Goal: Information Seeking & Learning: Learn about a topic

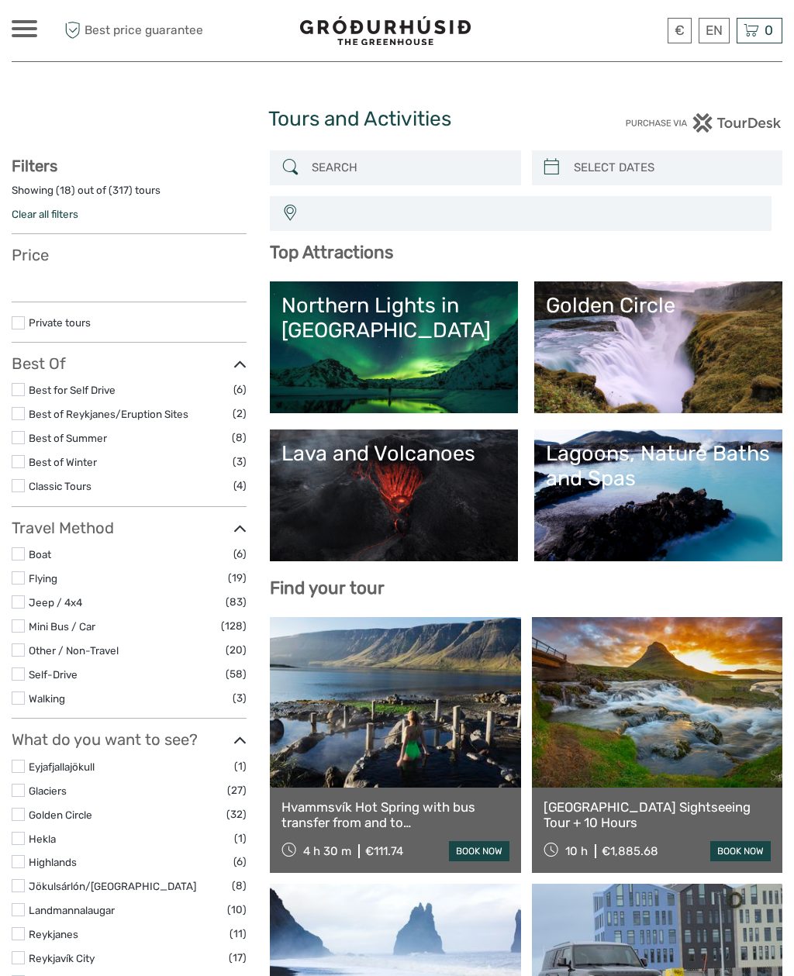
select select
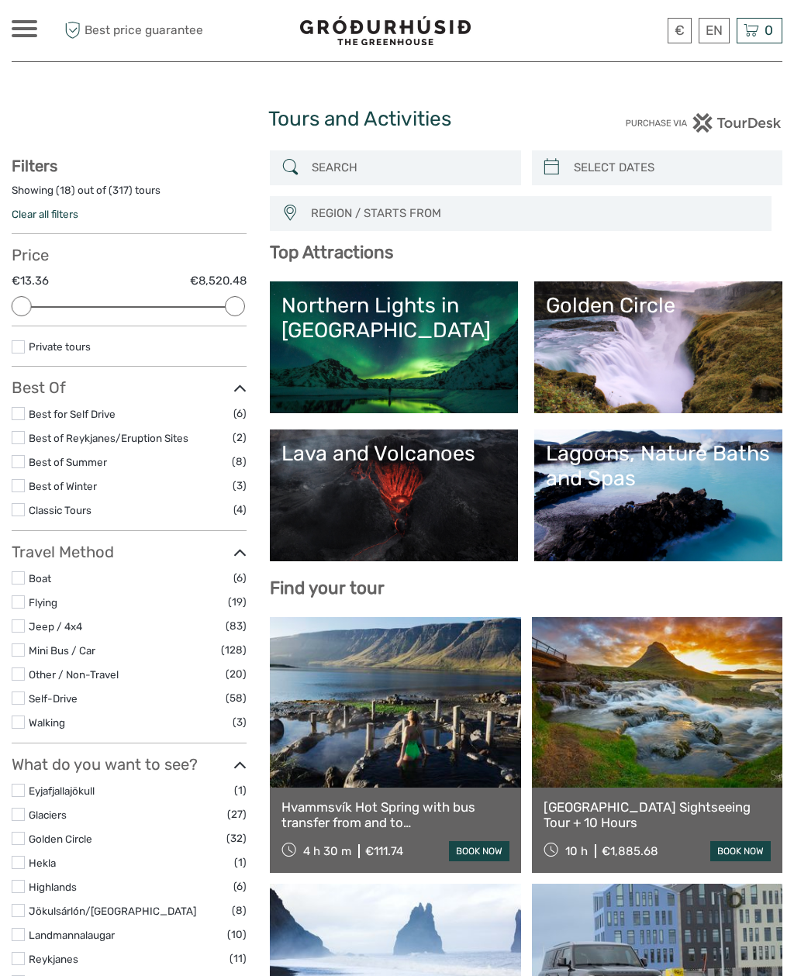
click at [393, 347] on link "Northern Lights in [GEOGRAPHIC_DATA]" at bounding box center [393, 347] width 225 height 109
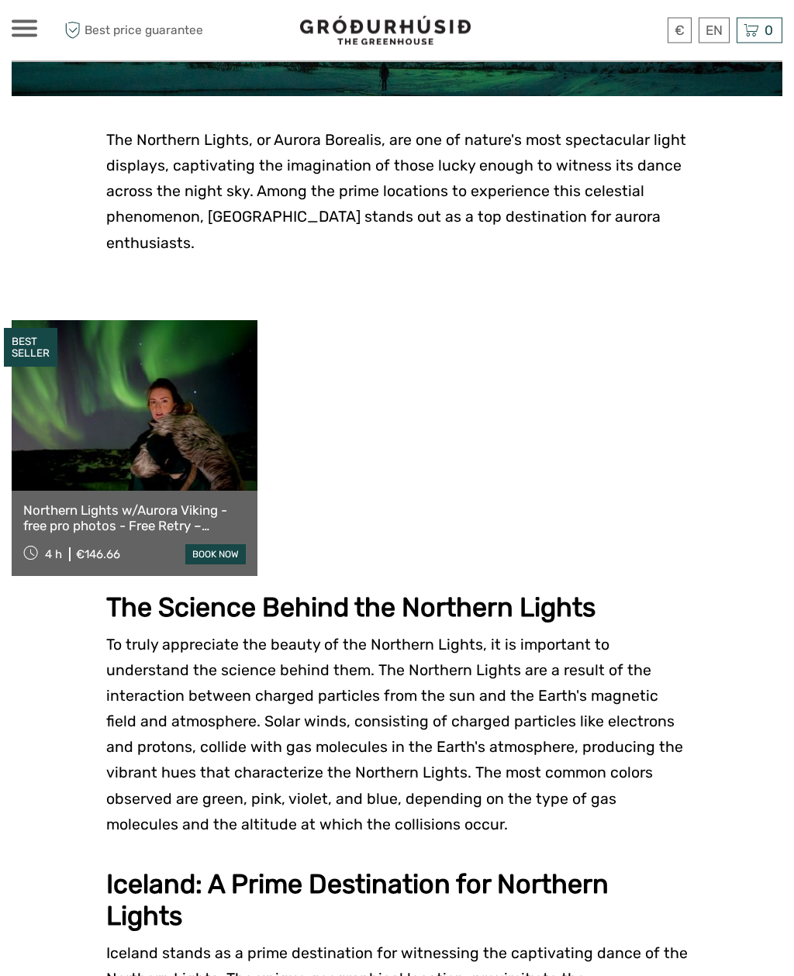
scroll to position [315, 0]
click at [29, 504] on link "Northern Lights w/Aurora Viking - free pro photos - Free Retry – minibus" at bounding box center [134, 518] width 222 height 32
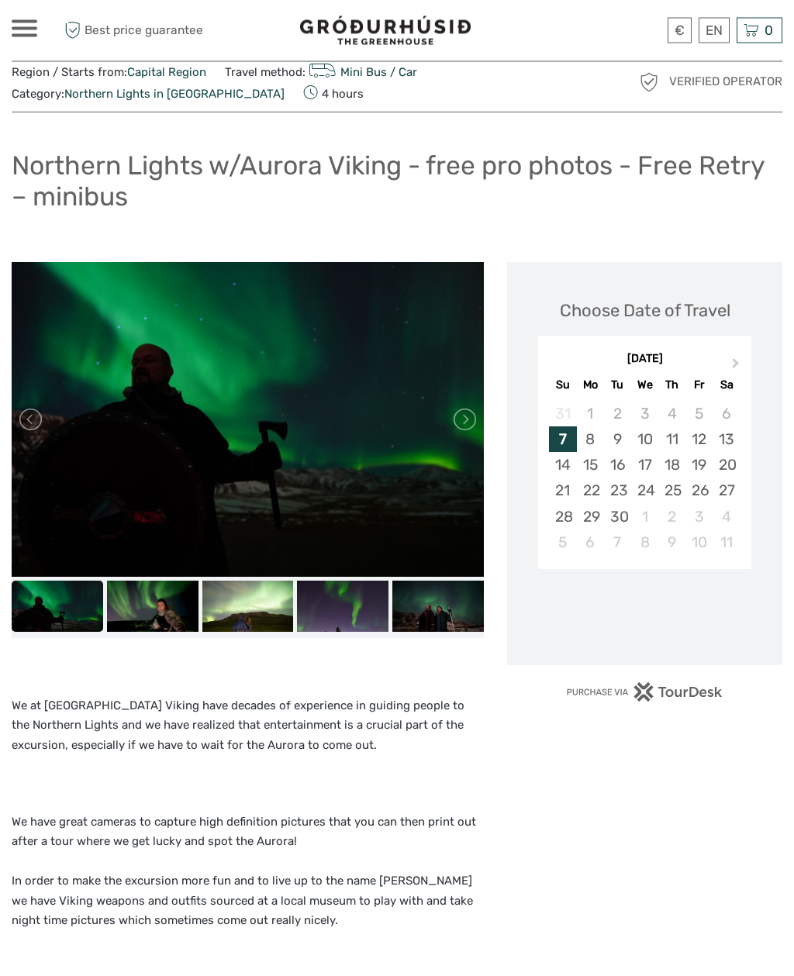
scroll to position [57, 0]
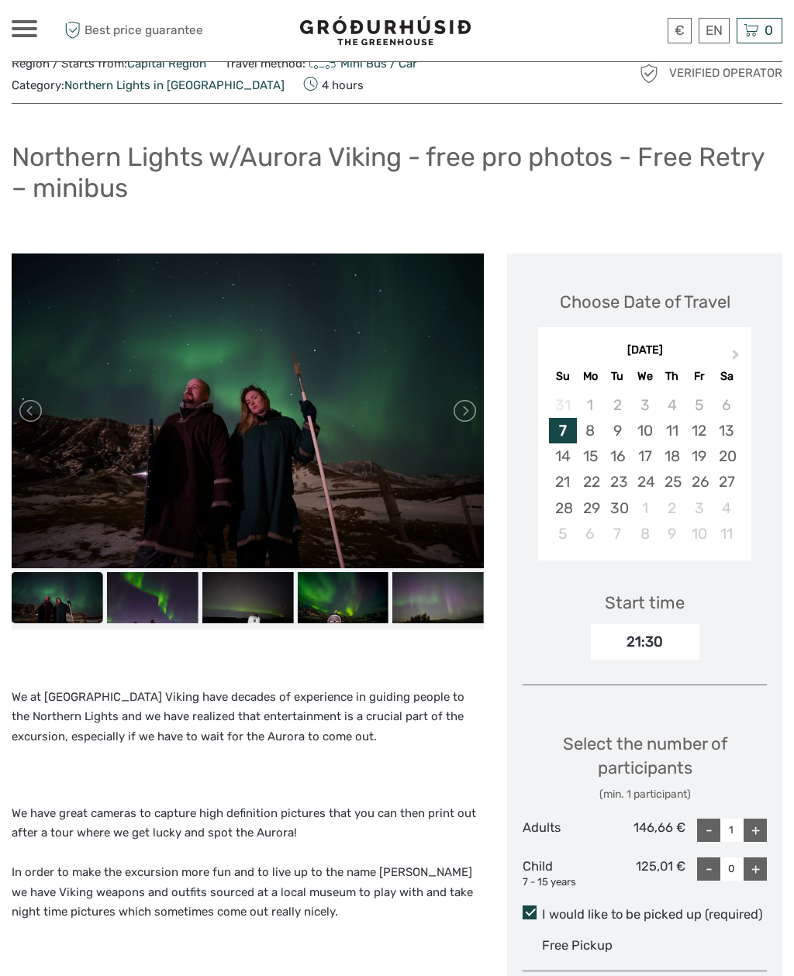
click at [436, 399] on img at bounding box center [248, 410] width 472 height 315
click at [468, 412] on link at bounding box center [463, 410] width 25 height 25
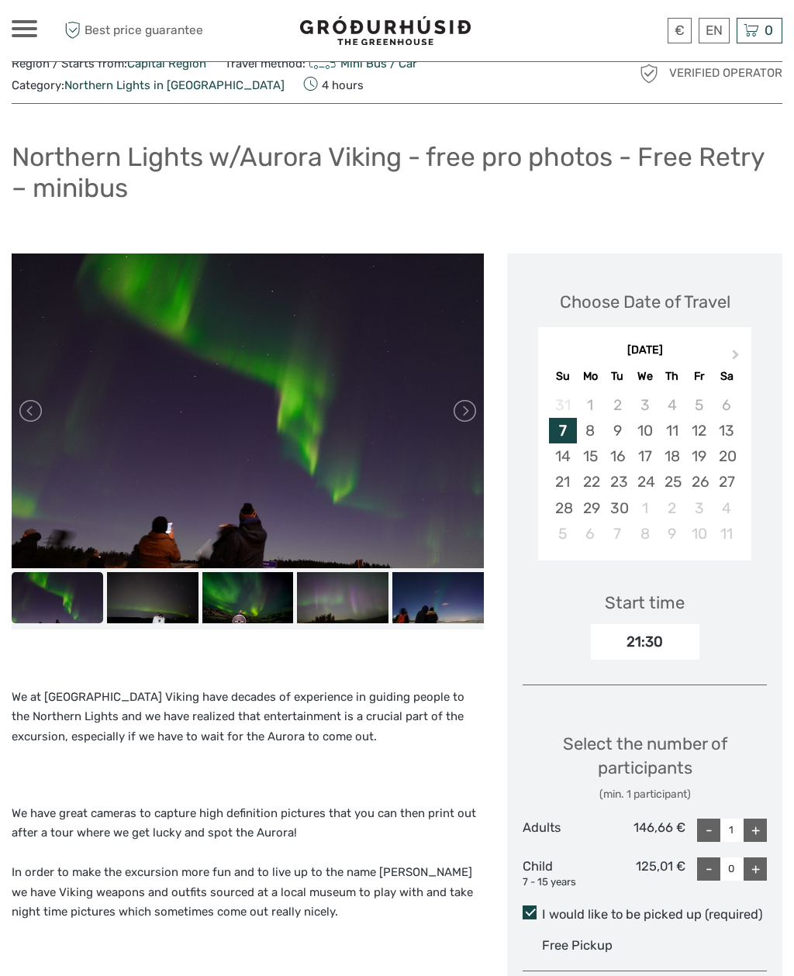
click at [467, 406] on link at bounding box center [463, 410] width 25 height 25
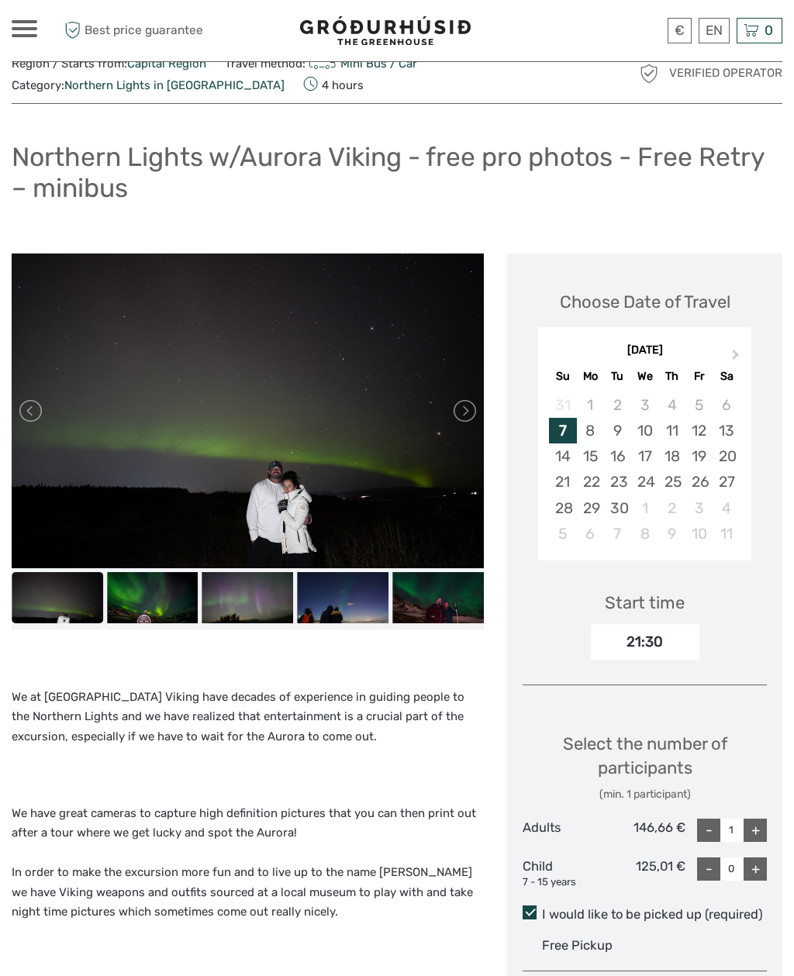
click at [442, 396] on img at bounding box center [248, 410] width 472 height 315
click at [443, 396] on img at bounding box center [248, 410] width 472 height 315
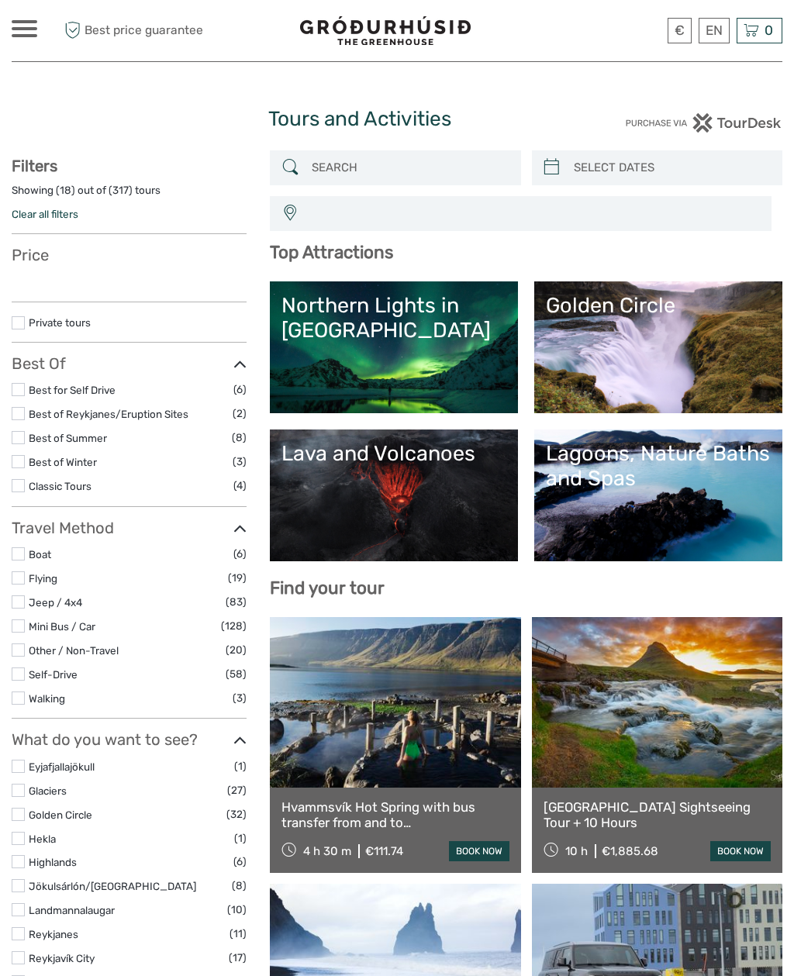
select select
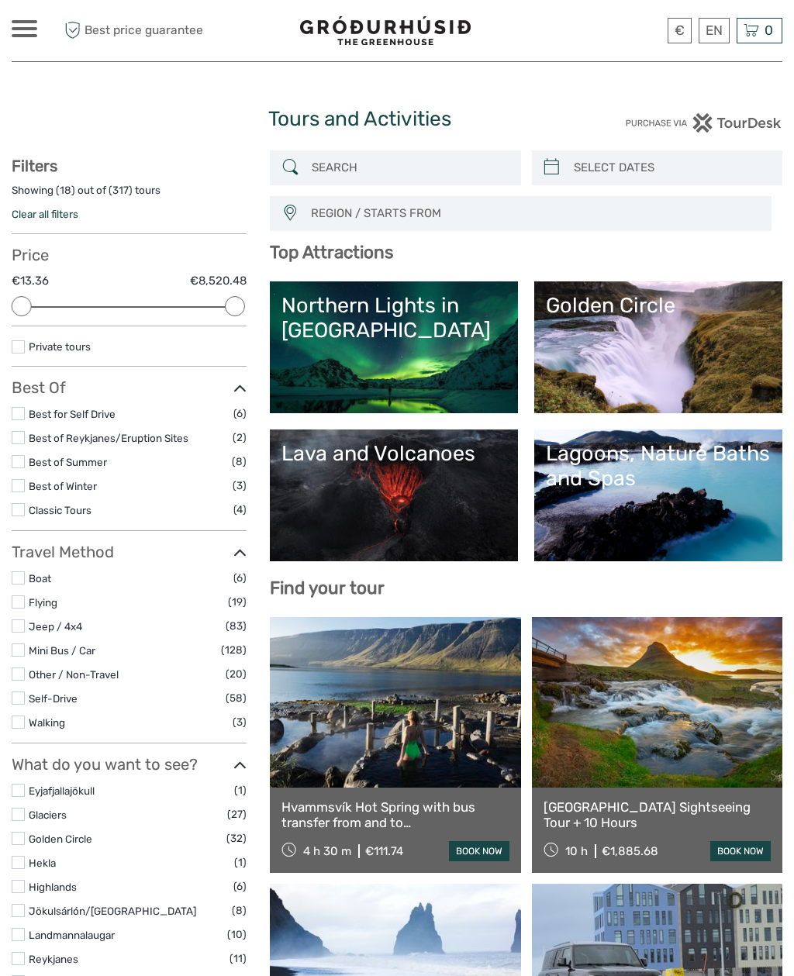
click at [662, 464] on div "Lagoons, Nature Baths and Spas" at bounding box center [658, 466] width 225 height 50
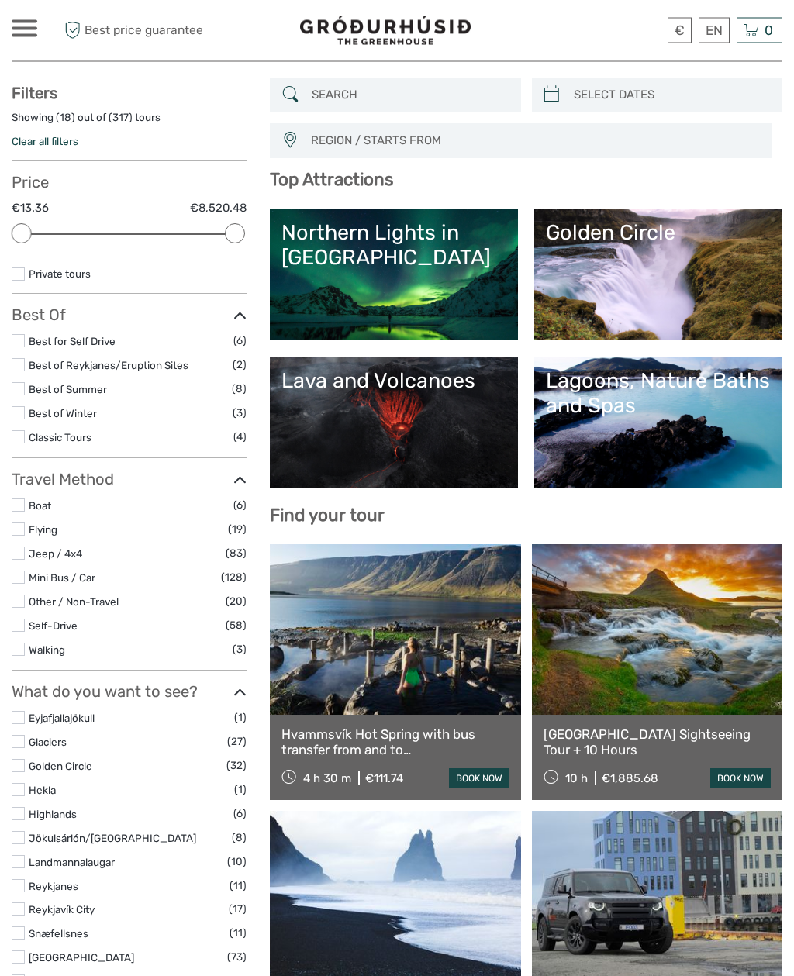
scroll to position [170, 0]
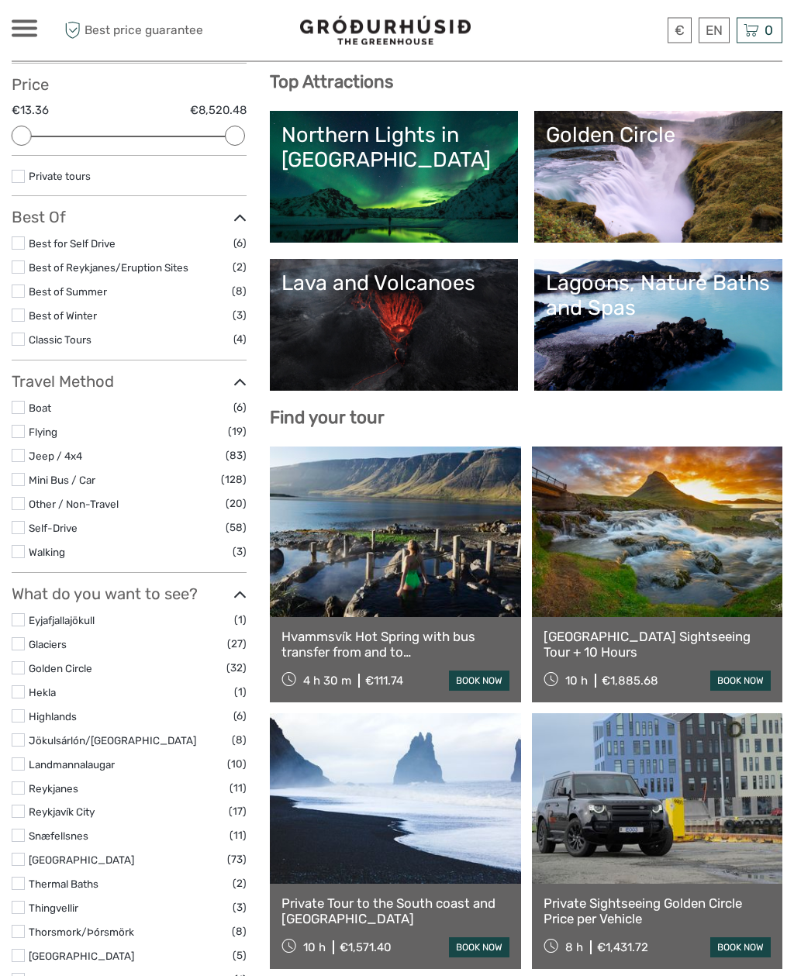
click at [699, 206] on link "Golden Circle" at bounding box center [658, 177] width 225 height 109
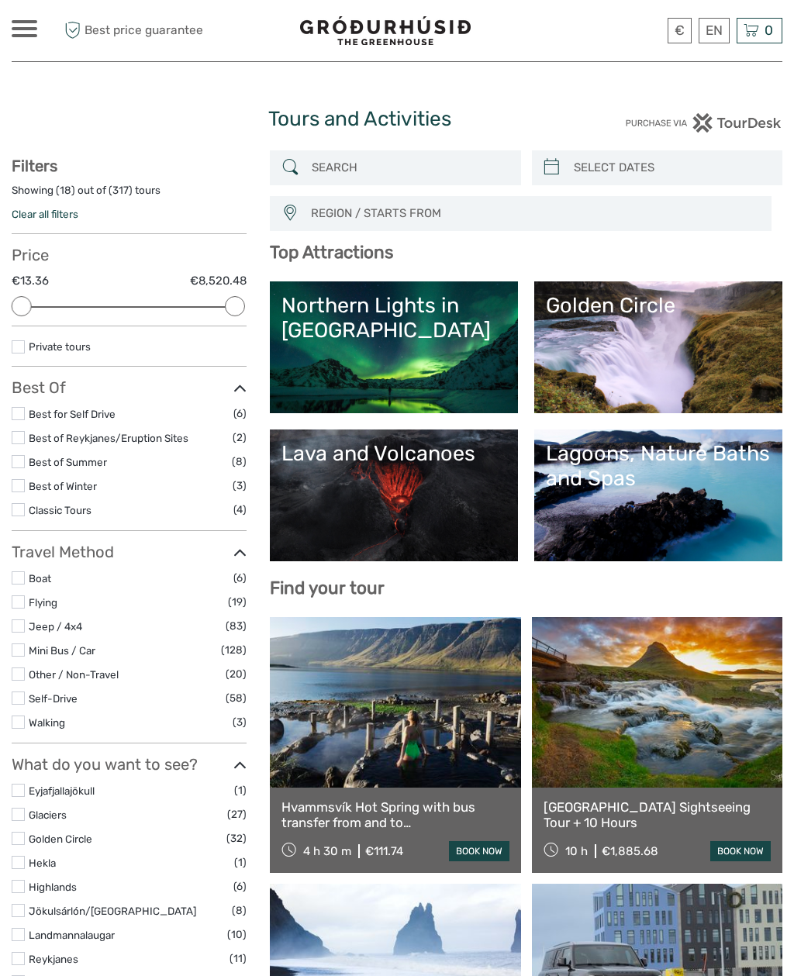
scroll to position [220, 0]
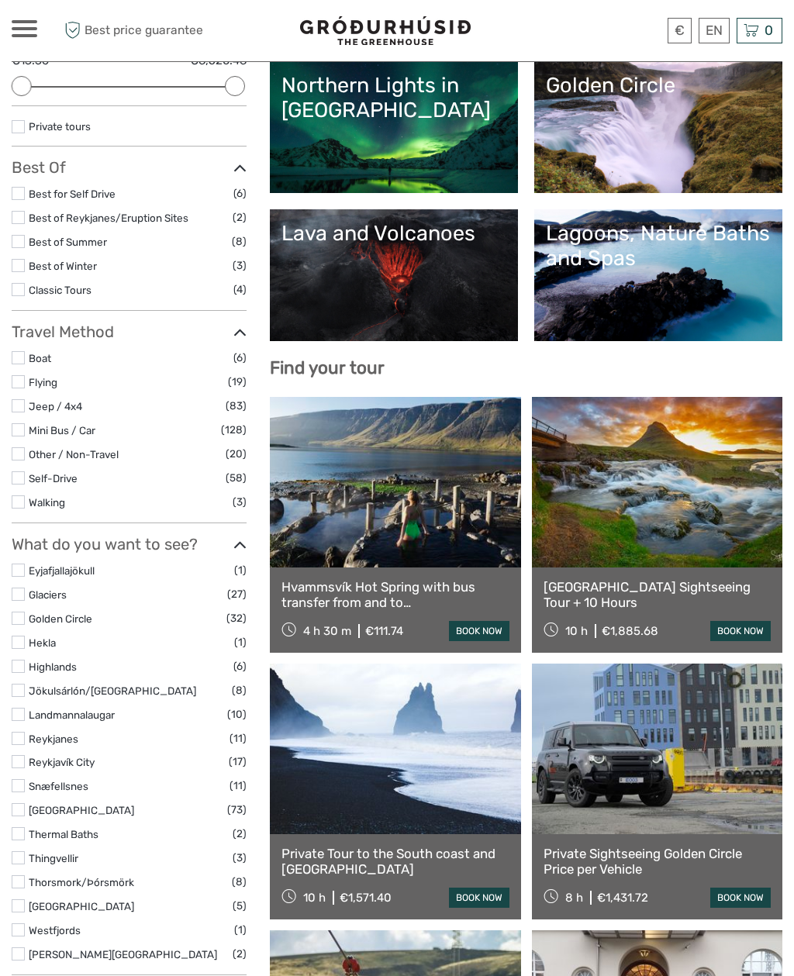
click at [422, 313] on link "Lava and Volcanoes" at bounding box center [393, 275] width 225 height 109
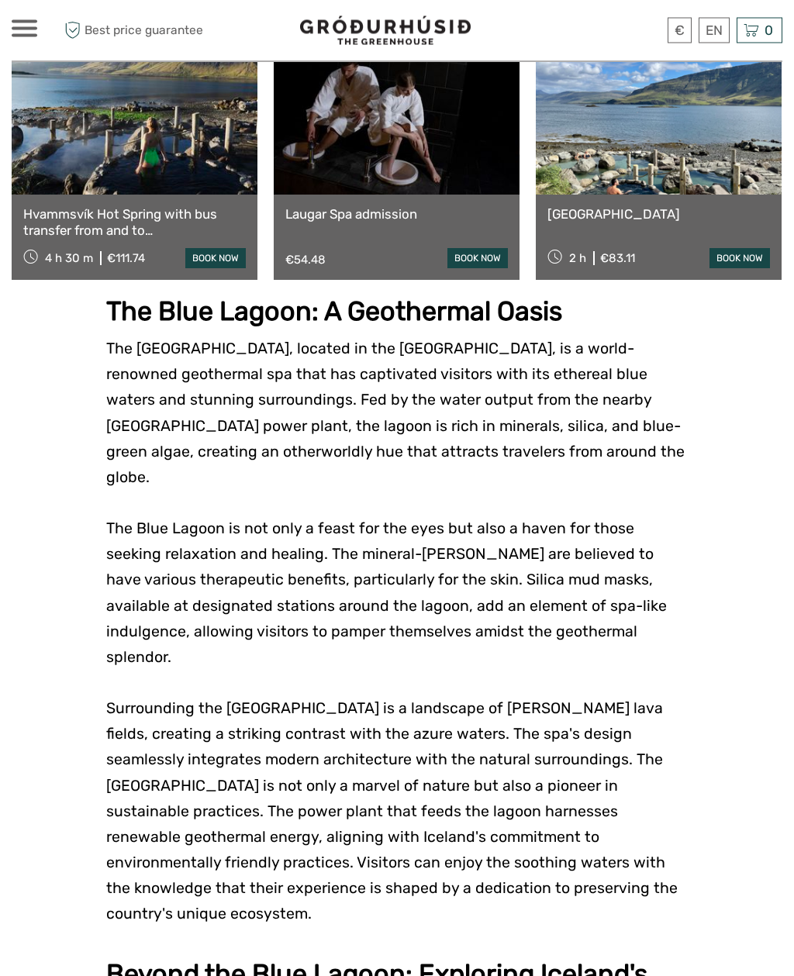
scroll to position [688, 0]
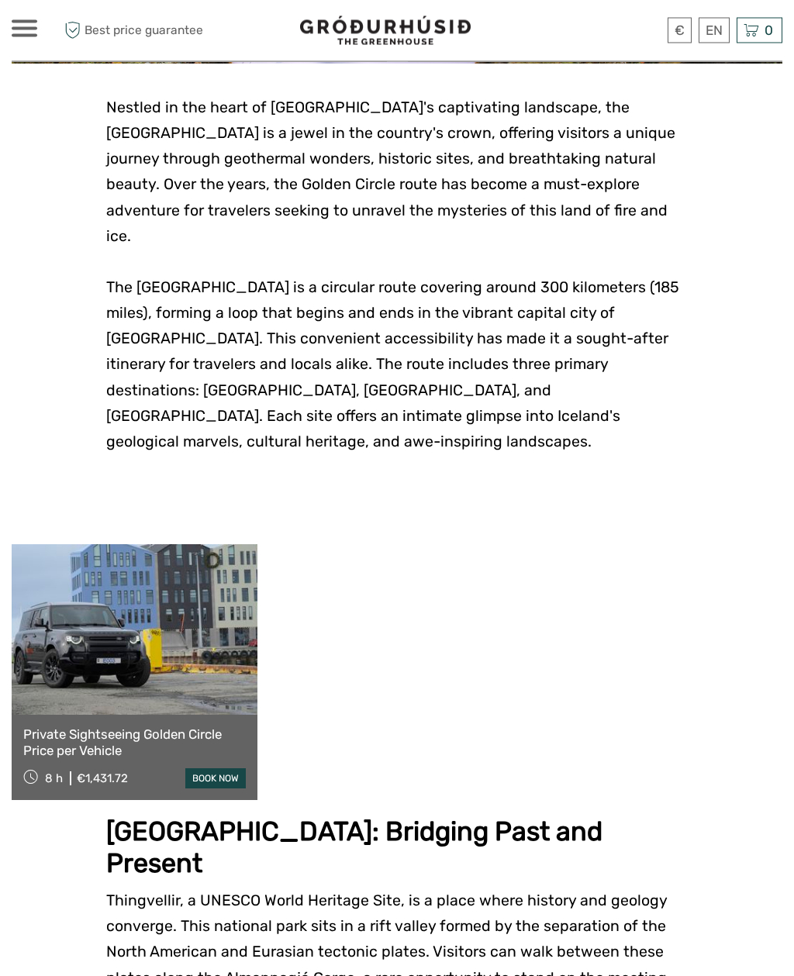
scroll to position [347, 0]
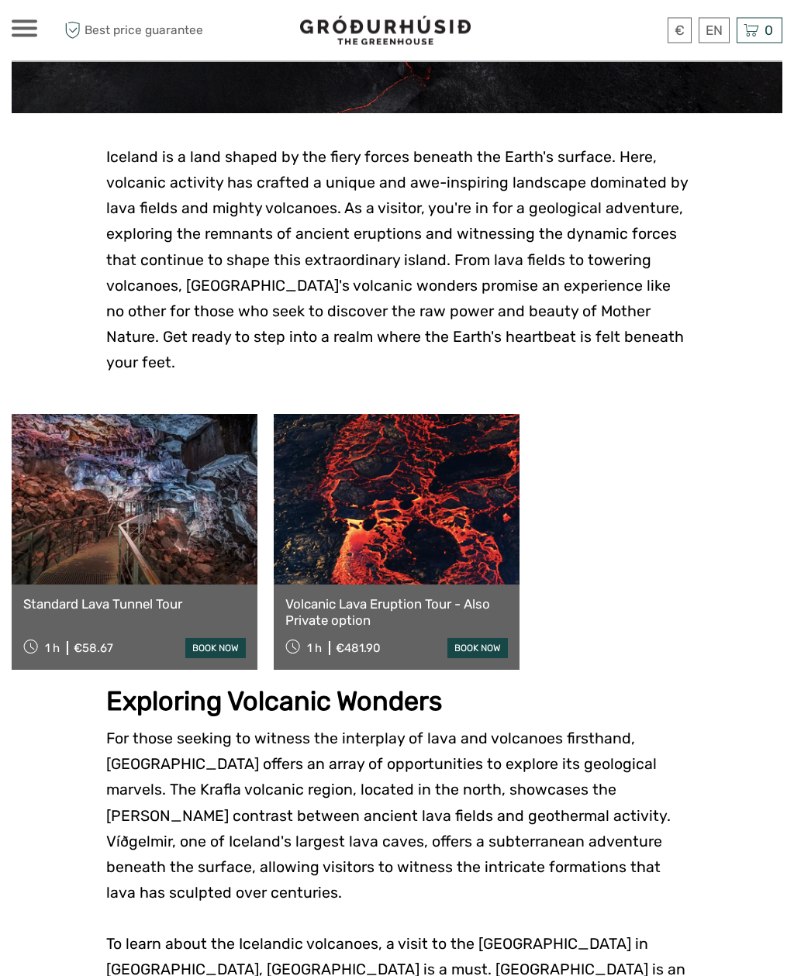
click at [199, 510] on link at bounding box center [135, 500] width 246 height 171
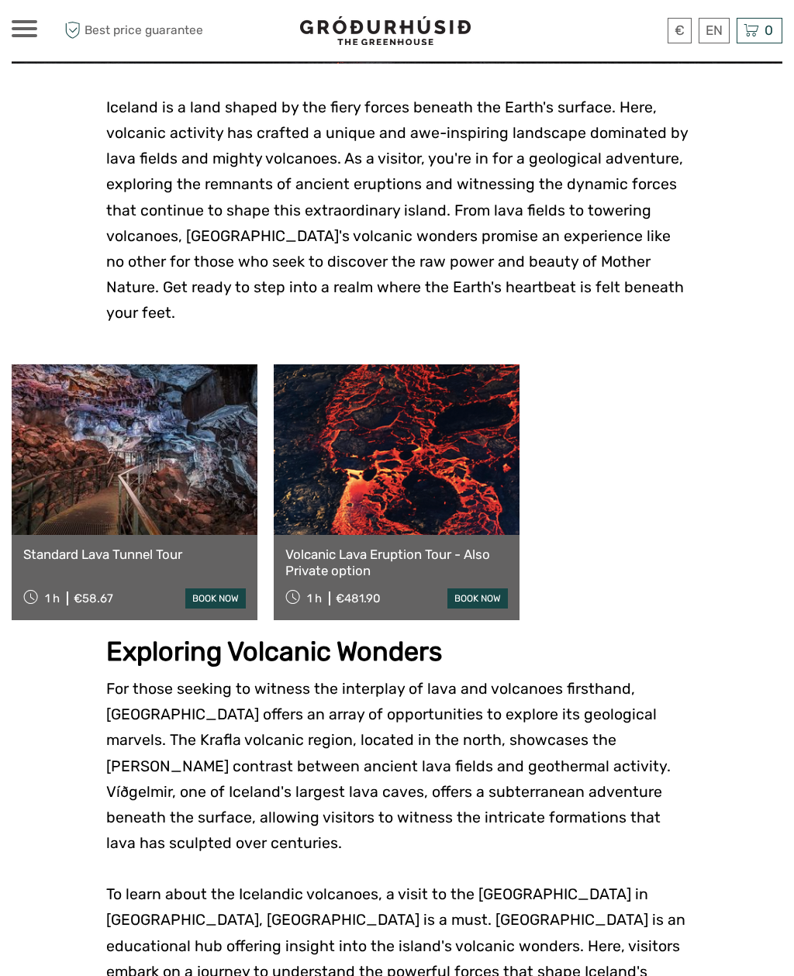
click at [413, 550] on link "Volcanic Lava Eruption Tour - Also Private option" at bounding box center [396, 562] width 222 height 32
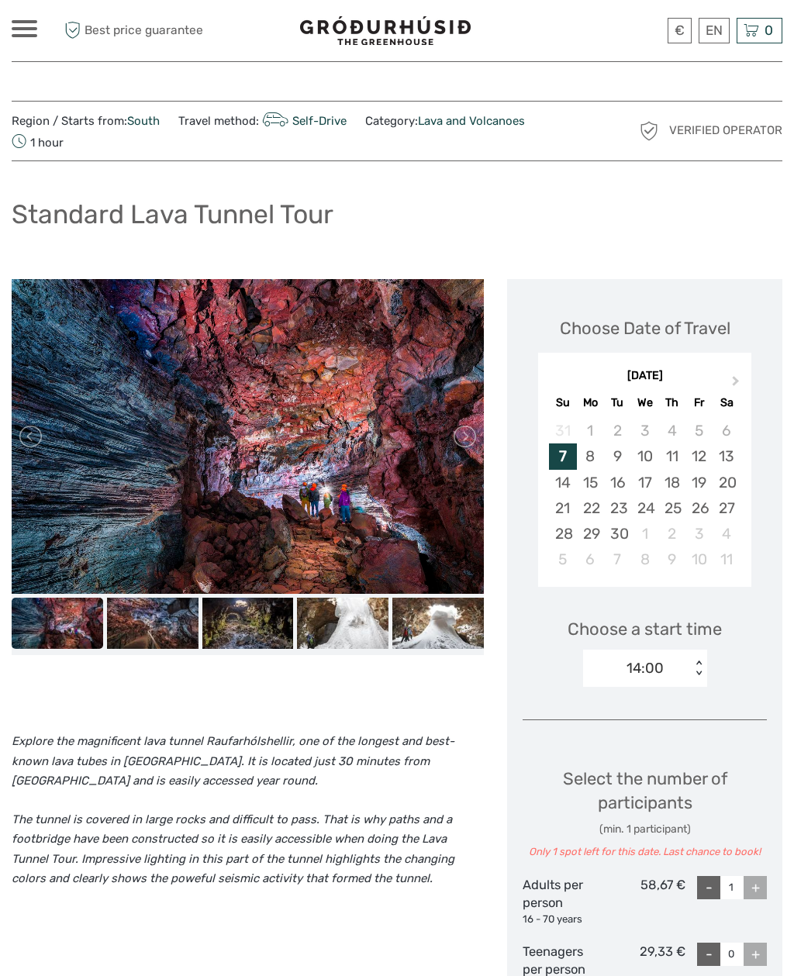
click at [161, 608] on img at bounding box center [152, 623] width 91 height 51
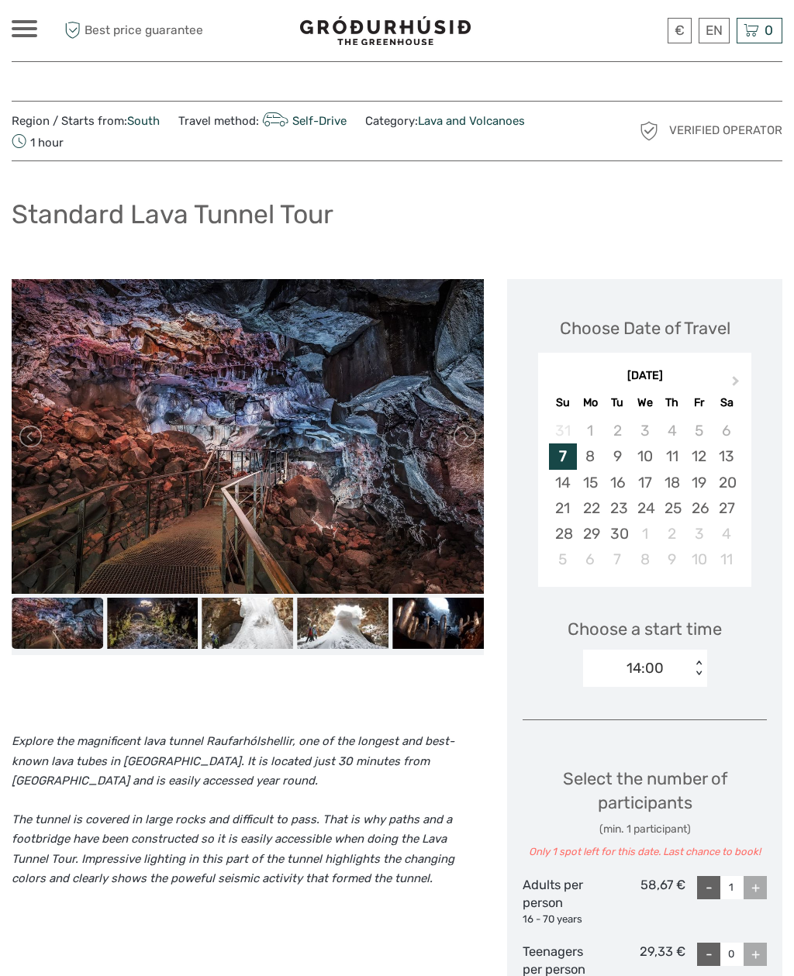
click at [268, 619] on img at bounding box center [247, 623] width 91 height 51
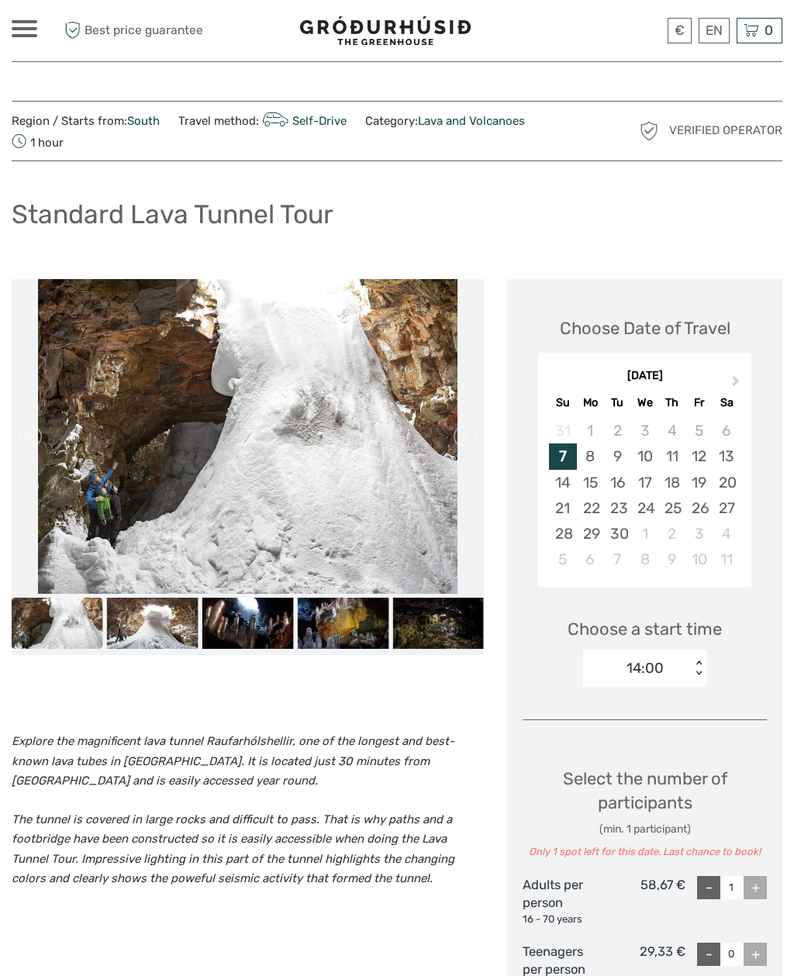
click at [257, 629] on img at bounding box center [247, 623] width 91 height 51
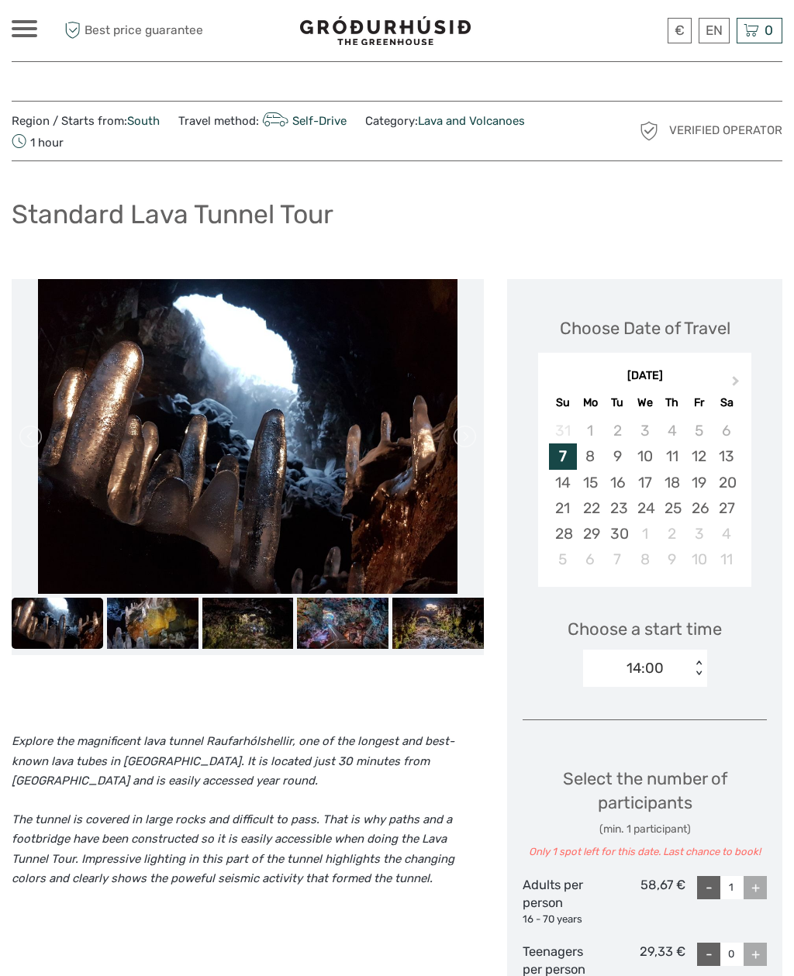
click at [222, 606] on img at bounding box center [247, 623] width 91 height 51
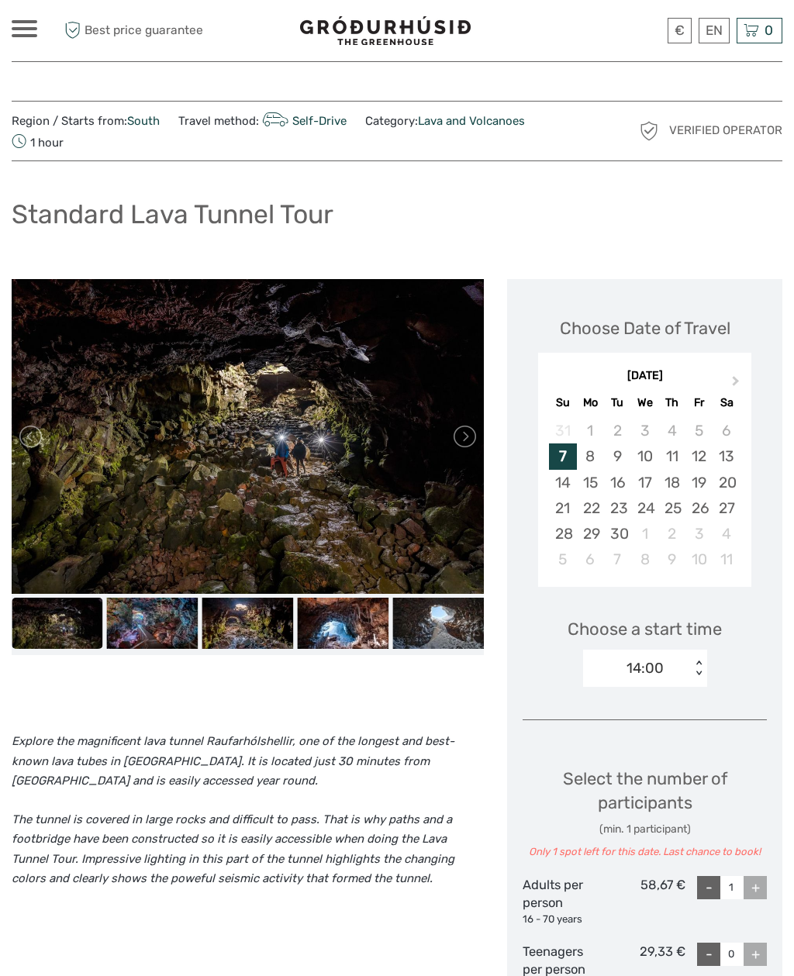
click at [226, 612] on img at bounding box center [247, 623] width 91 height 51
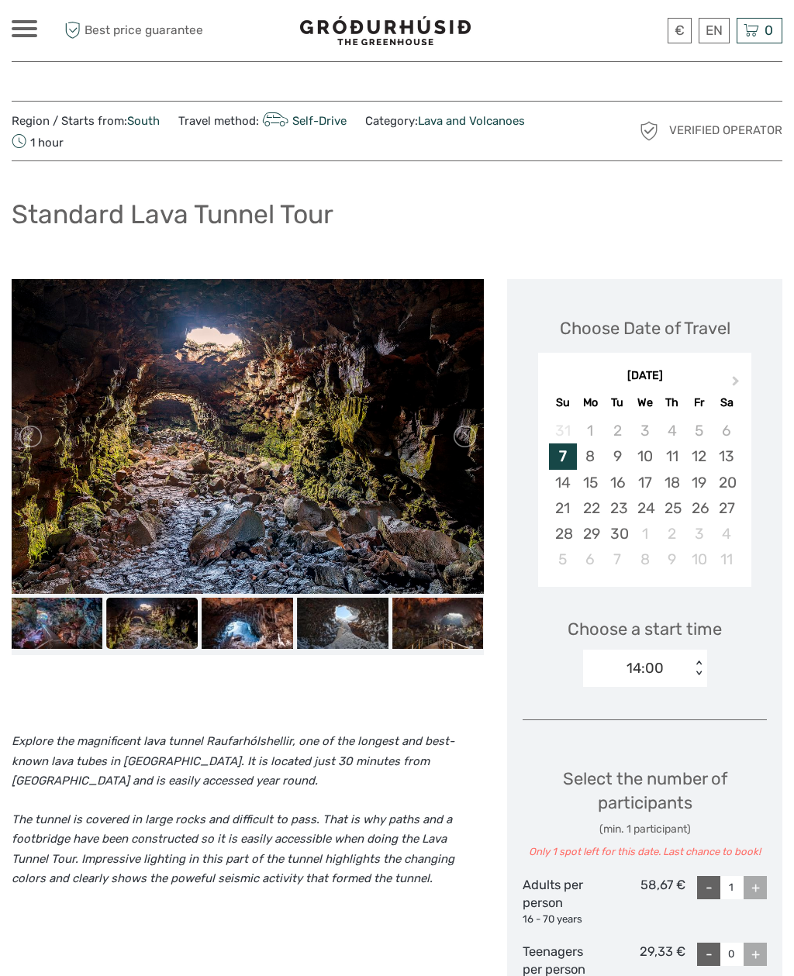
click at [274, 619] on img at bounding box center [247, 623] width 91 height 51
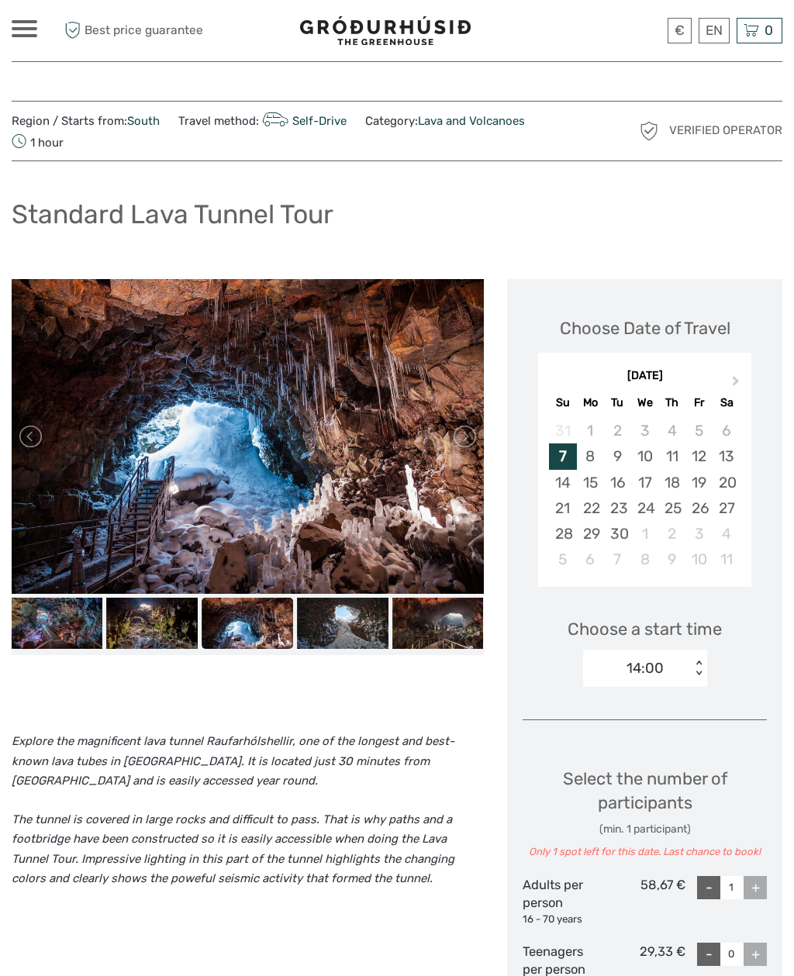
click at [292, 622] on img at bounding box center [247, 623] width 91 height 51
click at [331, 618] on img at bounding box center [342, 623] width 91 height 51
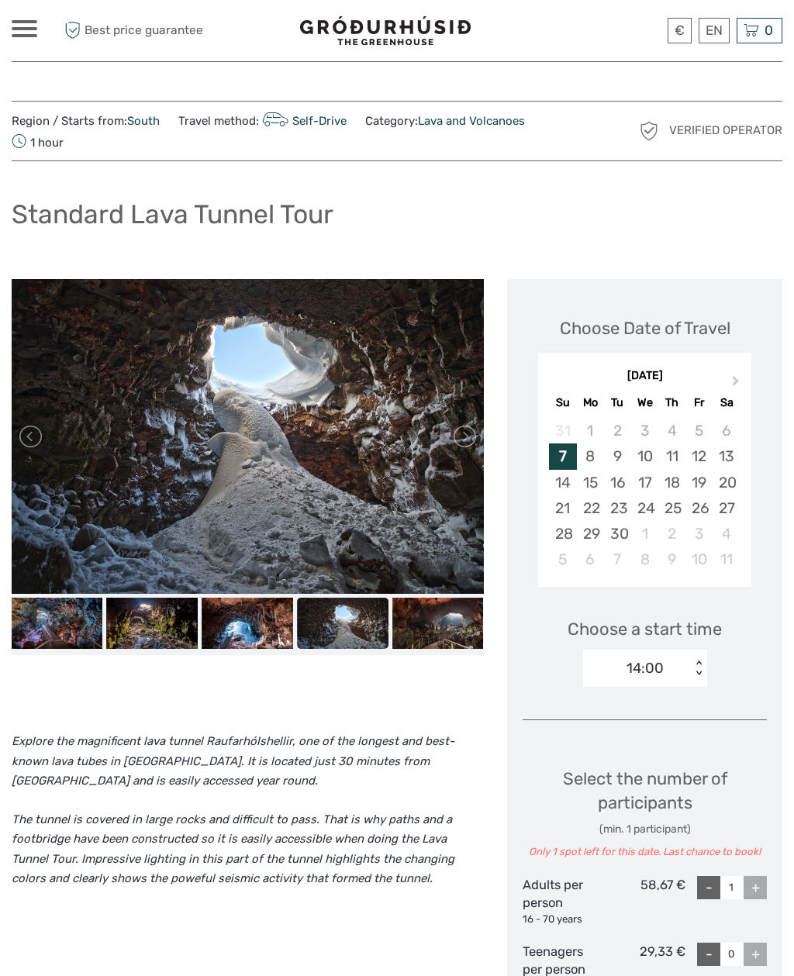
click at [377, 621] on img at bounding box center [342, 623] width 91 height 51
click at [428, 626] on img at bounding box center [437, 623] width 91 height 51
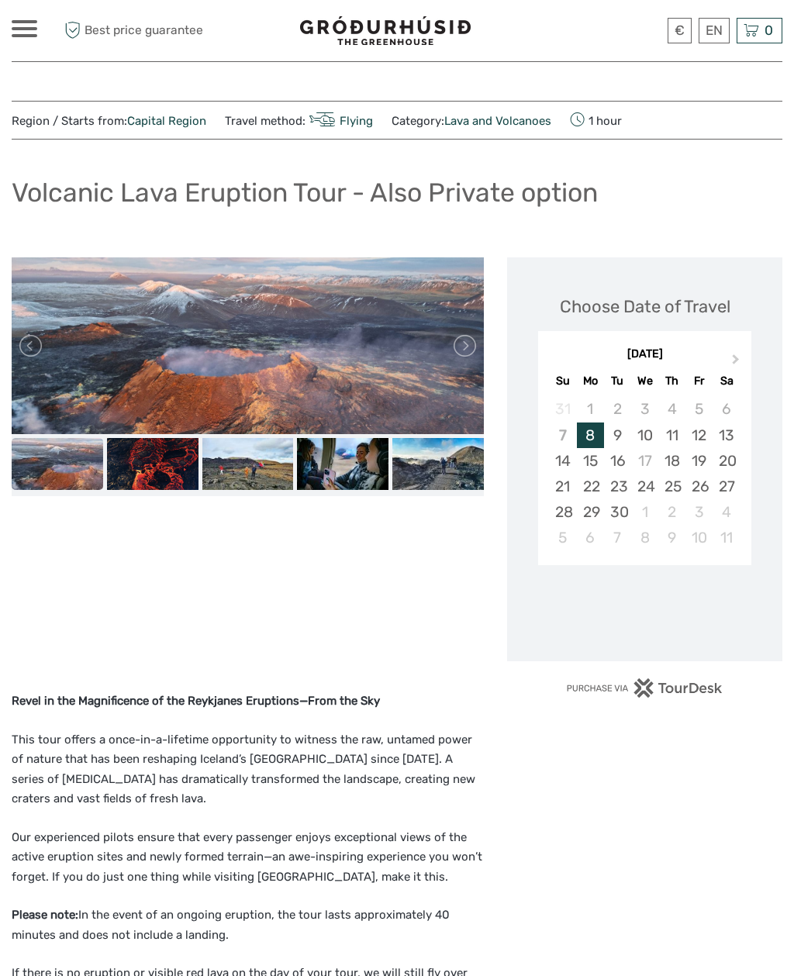
click at [115, 450] on img at bounding box center [152, 463] width 91 height 51
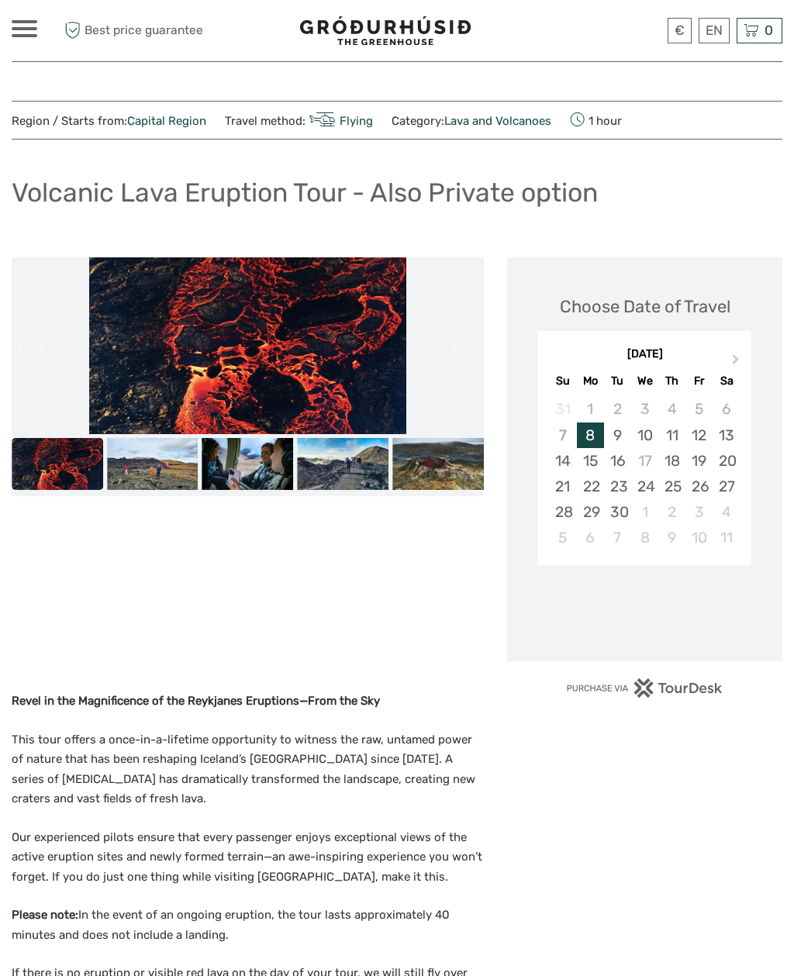
click at [173, 467] on img at bounding box center [152, 463] width 91 height 51
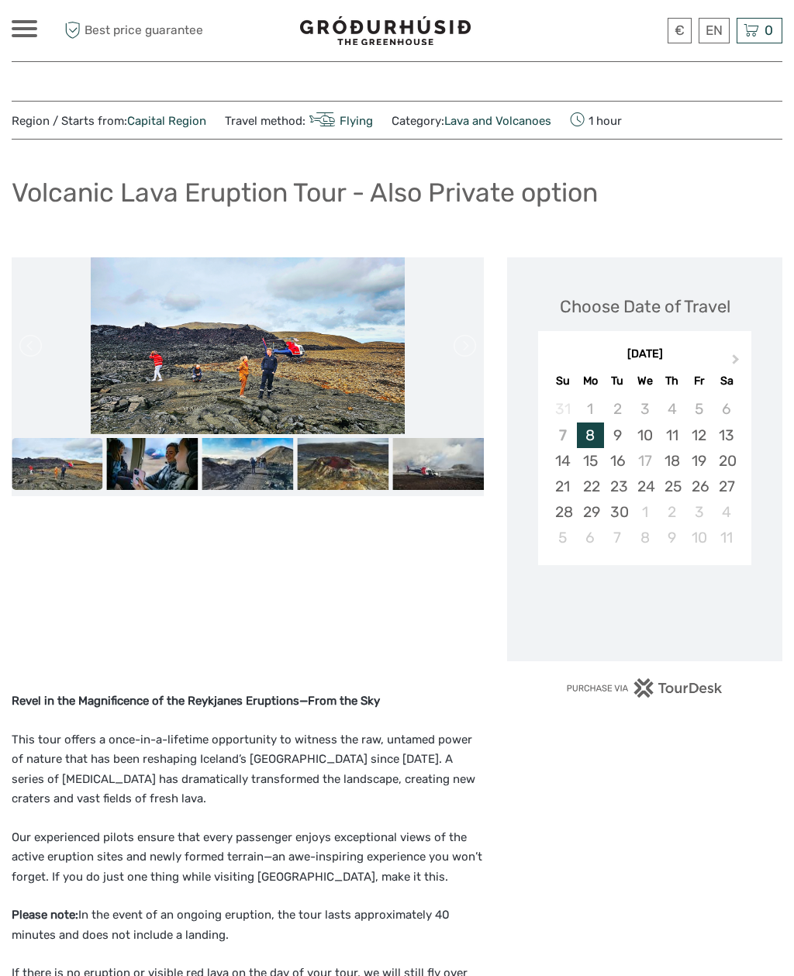
click at [174, 465] on img at bounding box center [152, 463] width 91 height 51
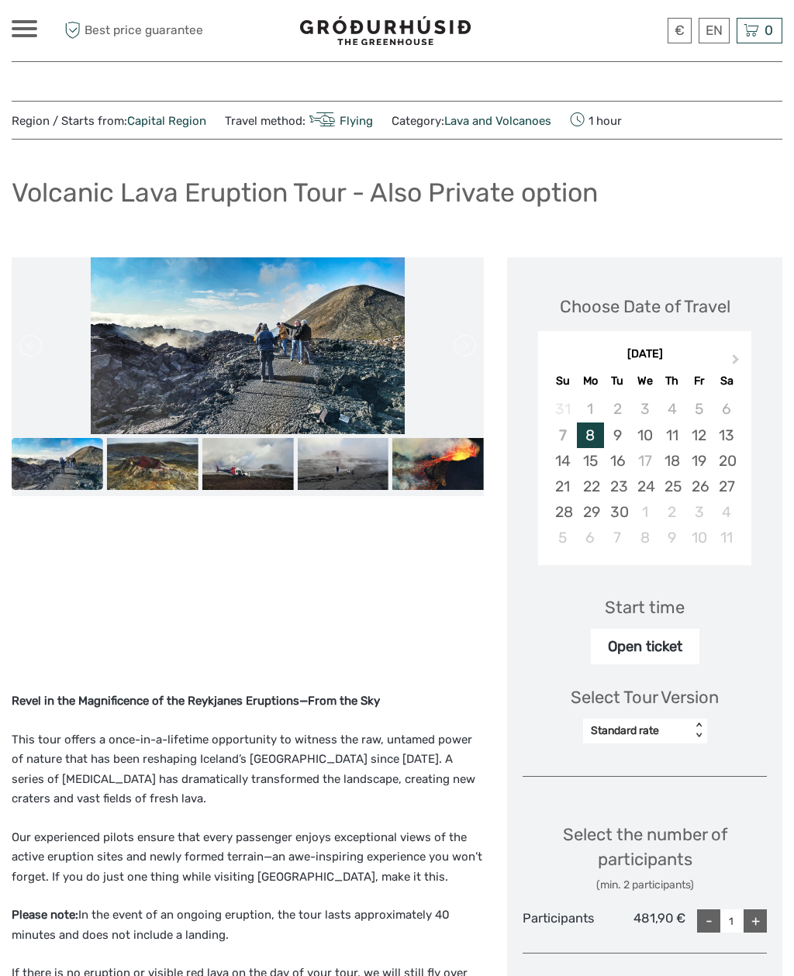
click at [427, 463] on img at bounding box center [437, 463] width 91 height 51
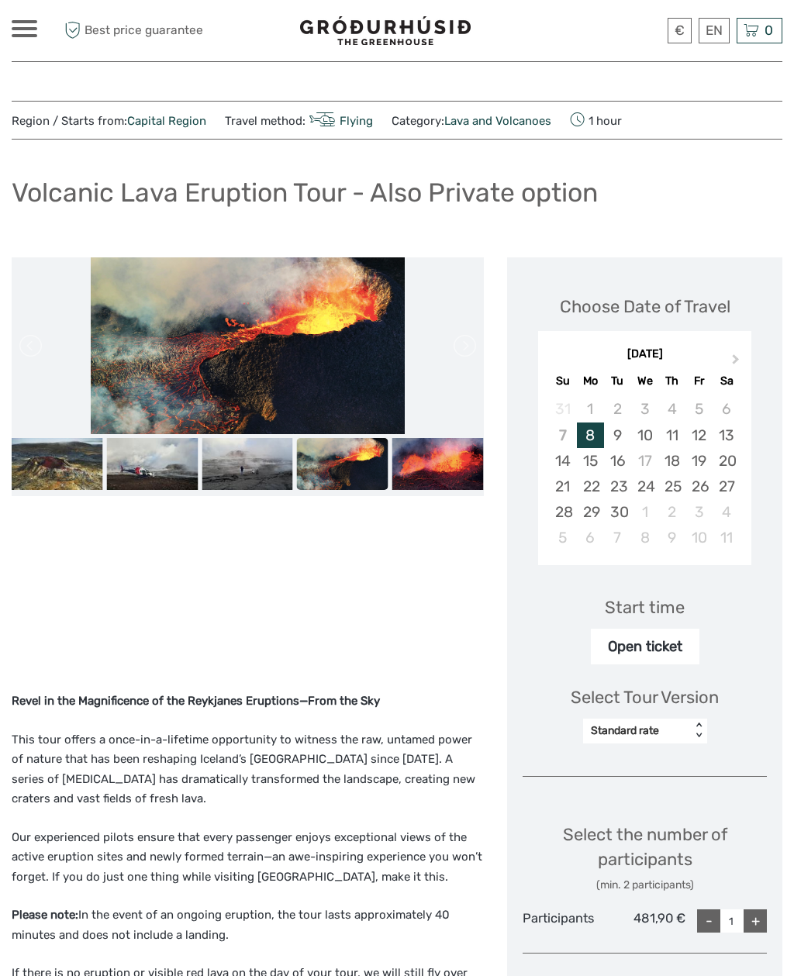
click at [444, 464] on img at bounding box center [437, 463] width 91 height 51
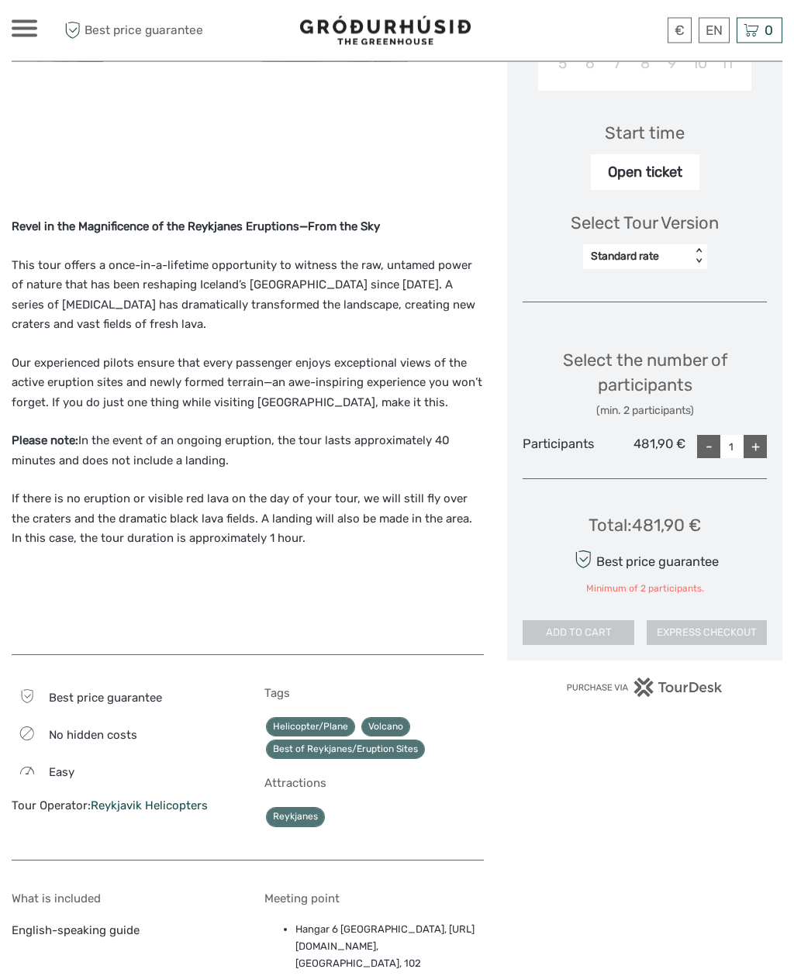
scroll to position [484, 0]
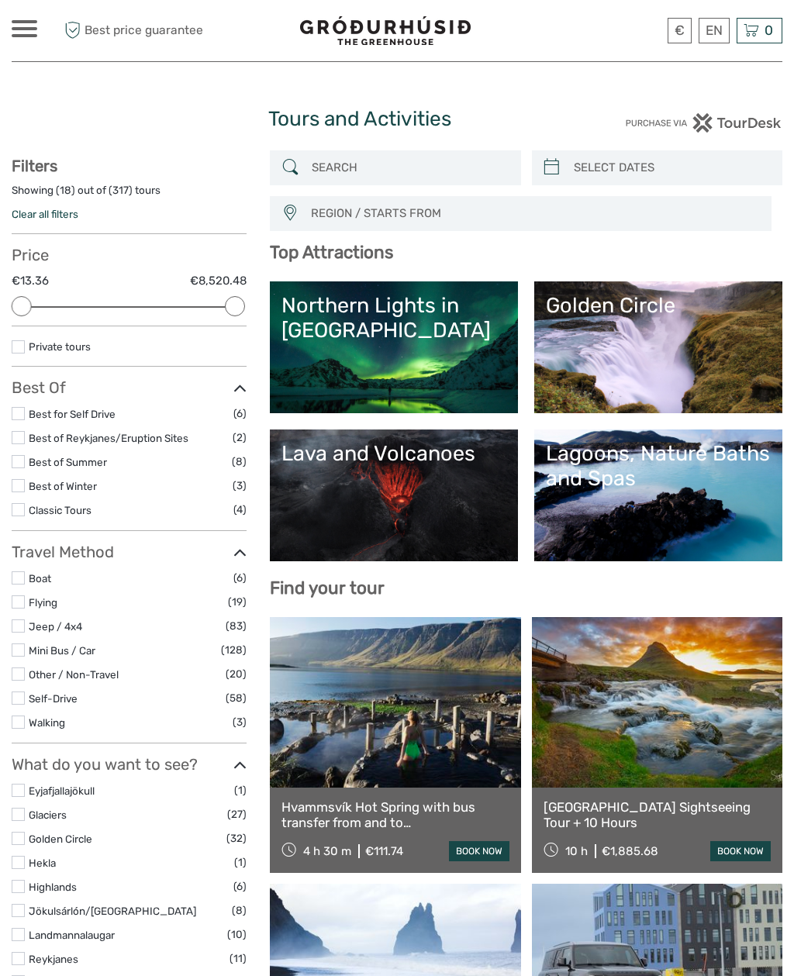
select select
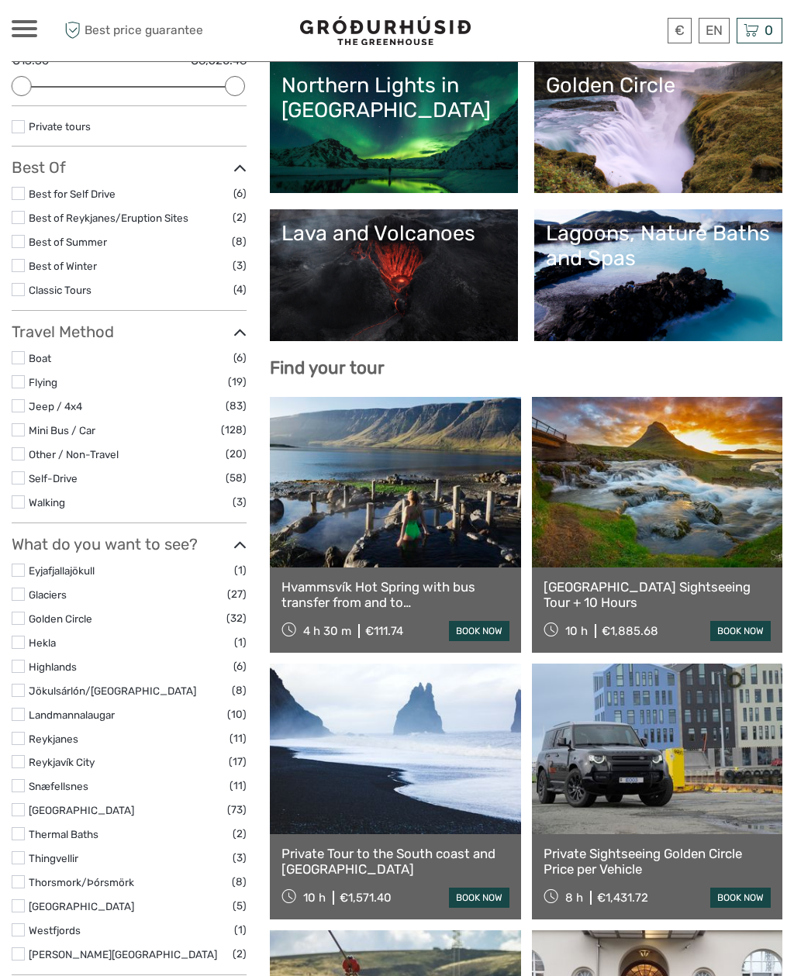
click at [448, 319] on link "Lava and Volcanoes" at bounding box center [393, 275] width 225 height 109
click at [693, 261] on div "Lagoons, Nature Baths and Spas" at bounding box center [658, 246] width 225 height 50
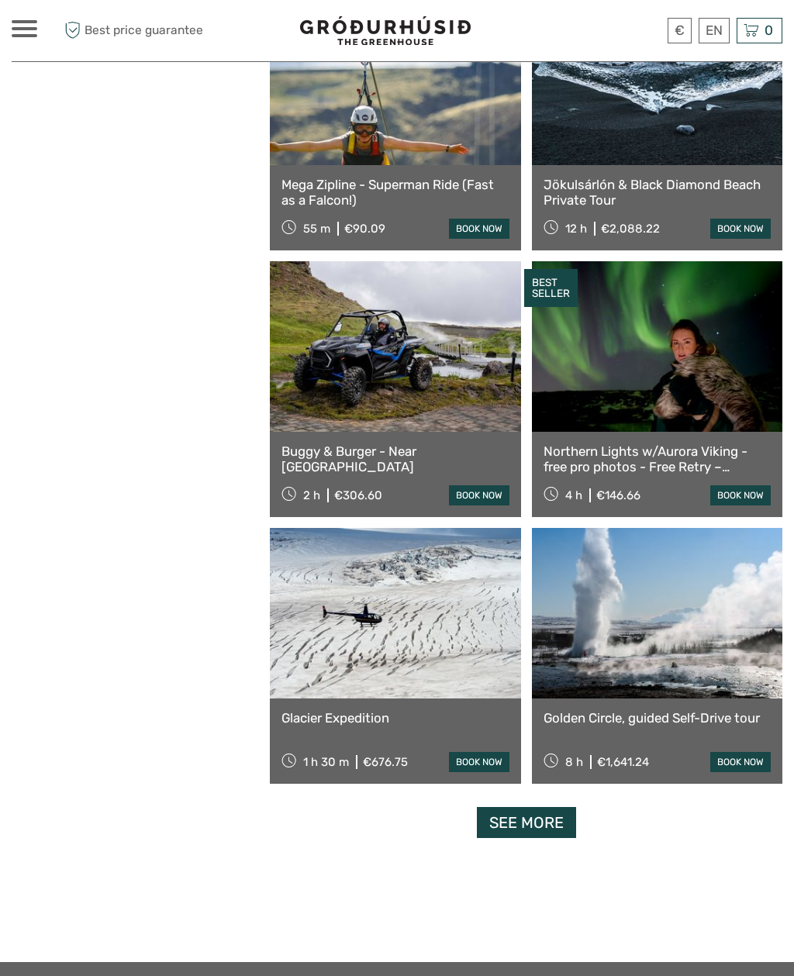
scroll to position [2220, 0]
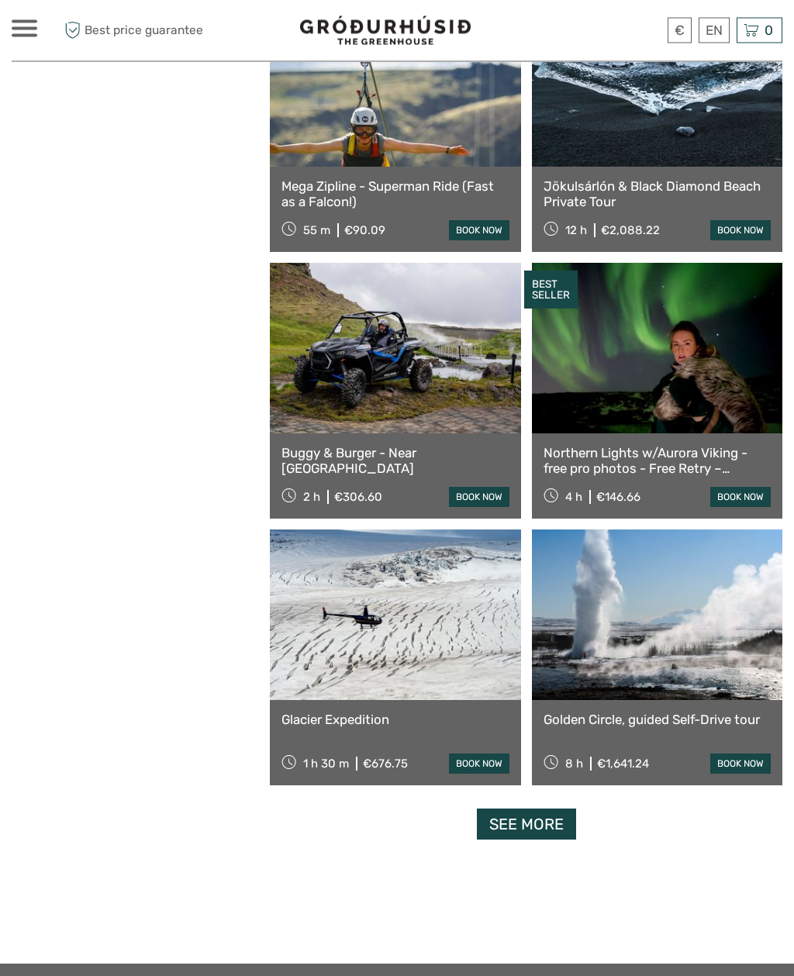
click at [436, 650] on link at bounding box center [395, 615] width 250 height 171
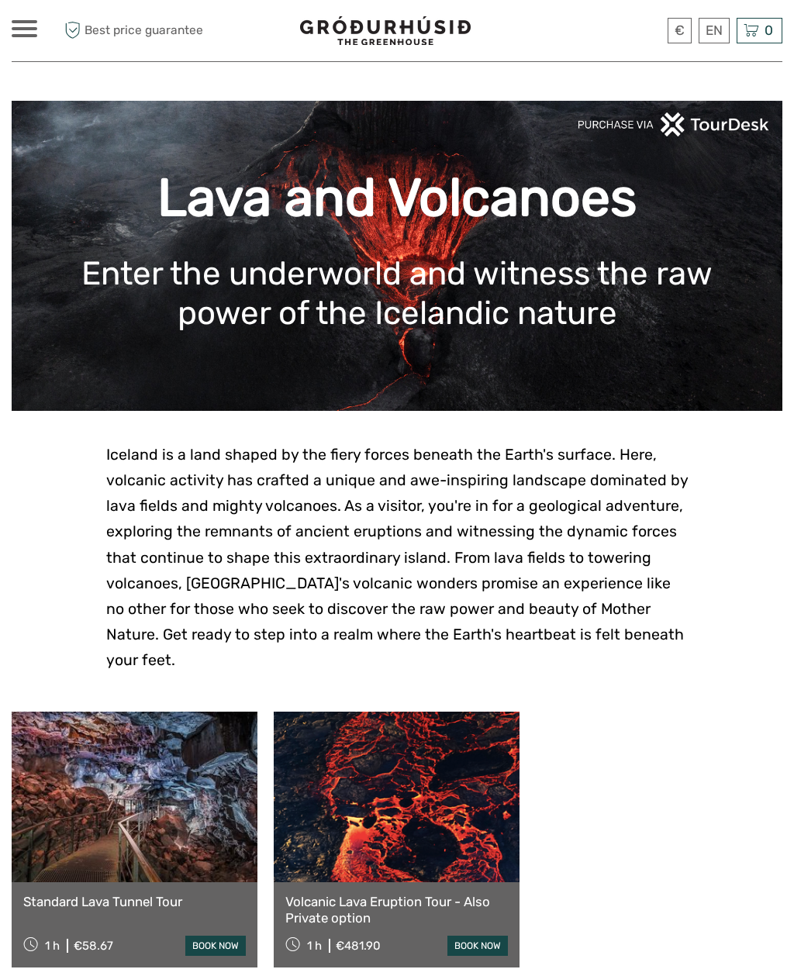
click at [213, 775] on link at bounding box center [135, 797] width 246 height 171
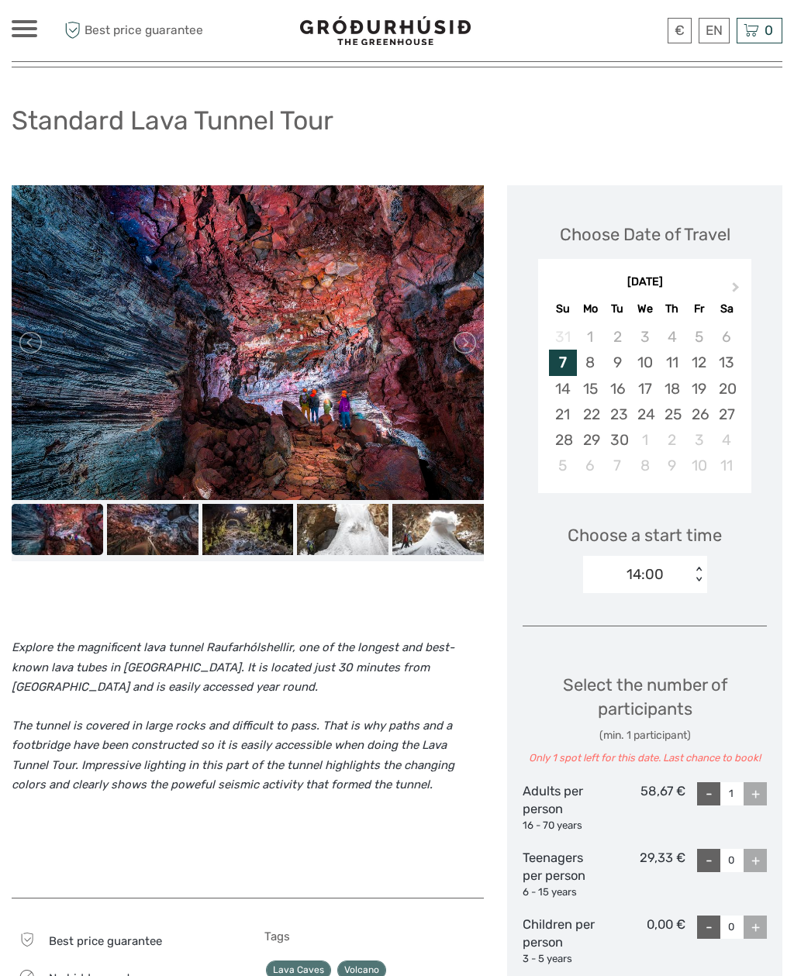
scroll to position [95, 0]
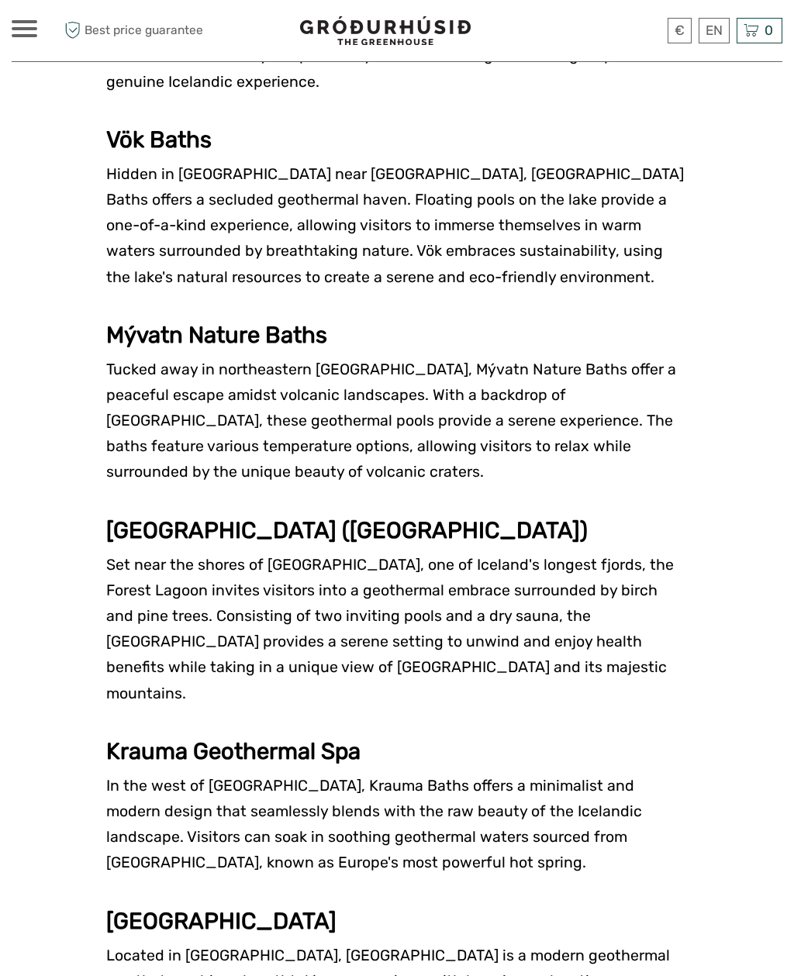
scroll to position [2099, 0]
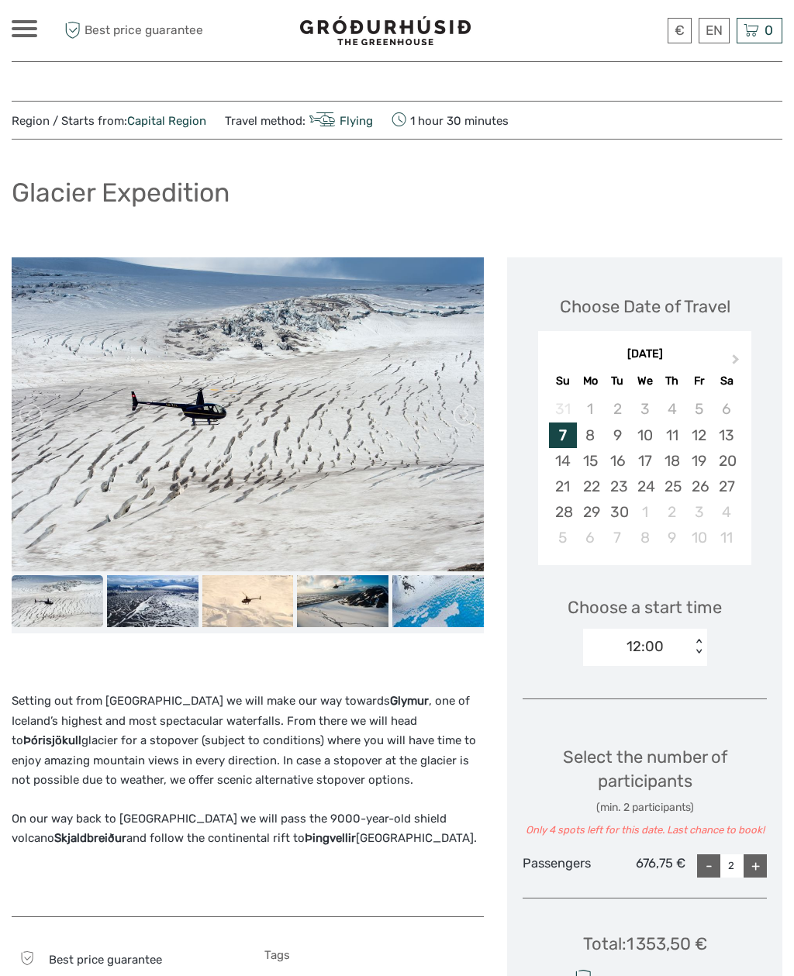
click at [173, 604] on img at bounding box center [152, 600] width 91 height 51
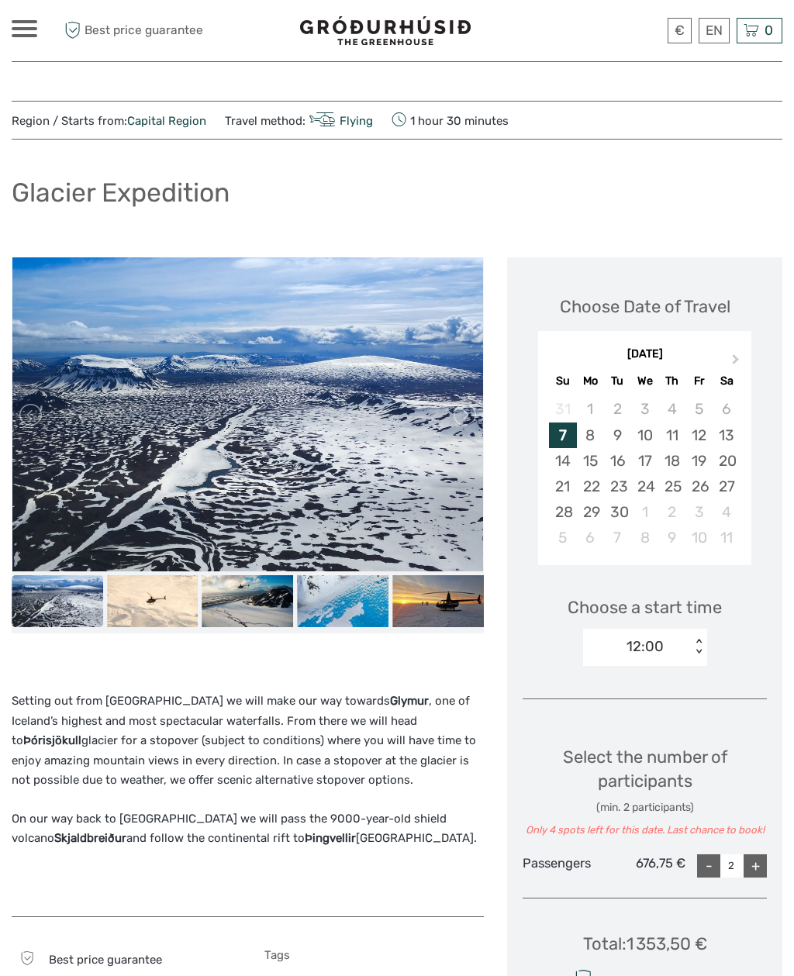
click at [226, 597] on img at bounding box center [247, 600] width 91 height 51
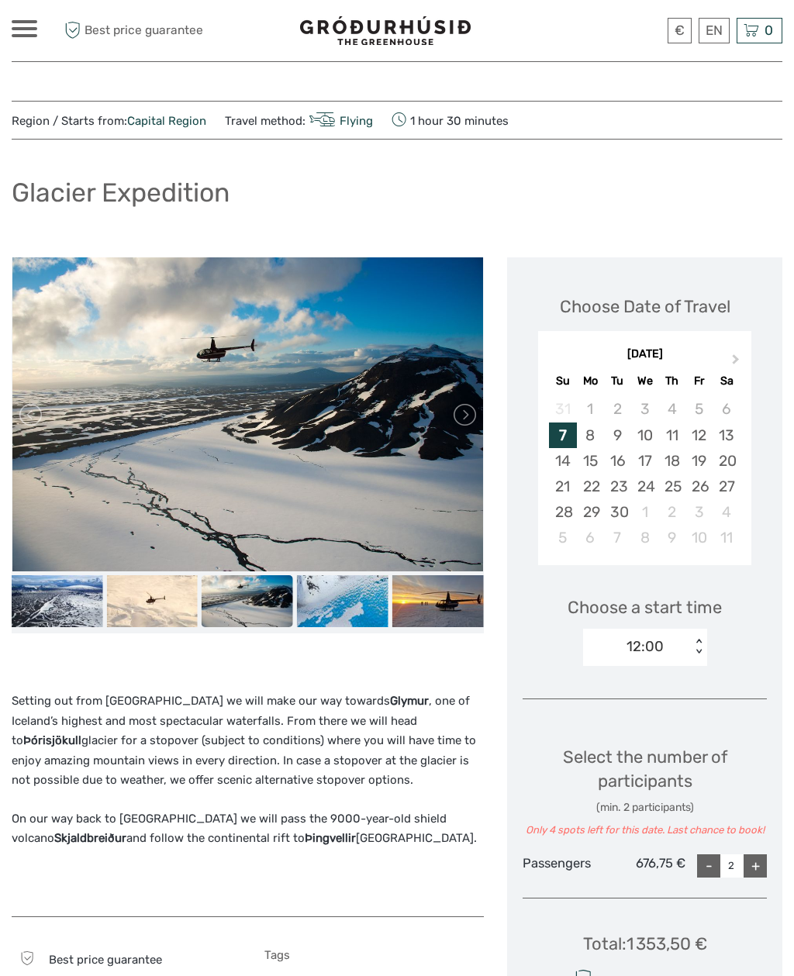
click at [364, 598] on img at bounding box center [342, 600] width 91 height 51
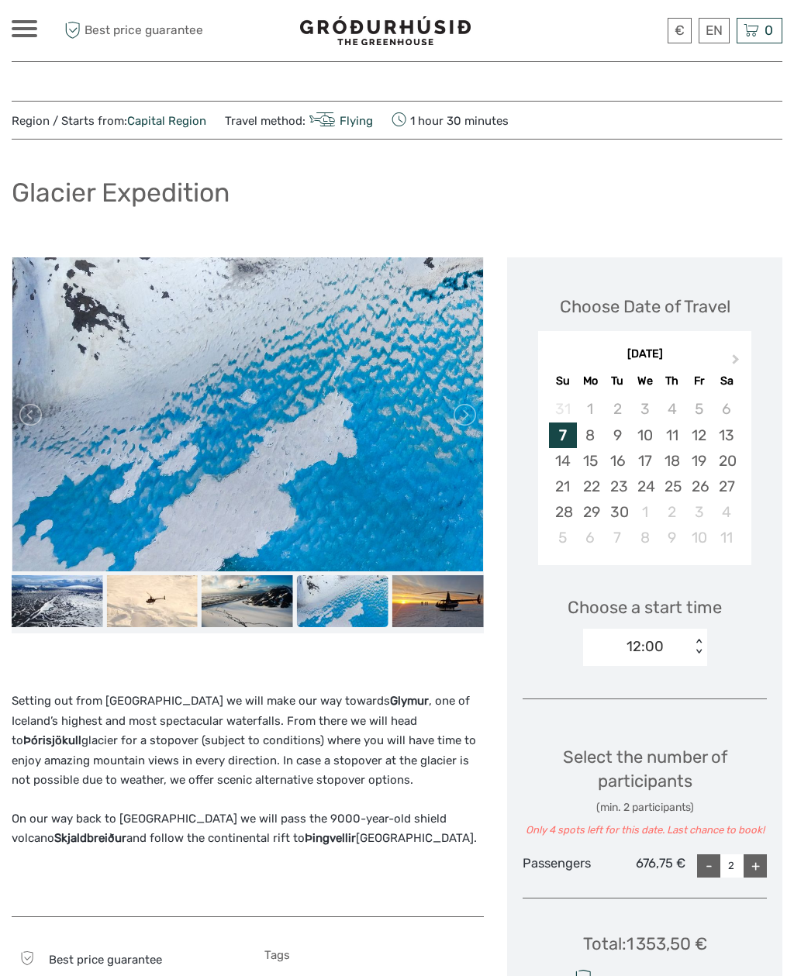
click at [410, 598] on img at bounding box center [437, 600] width 91 height 51
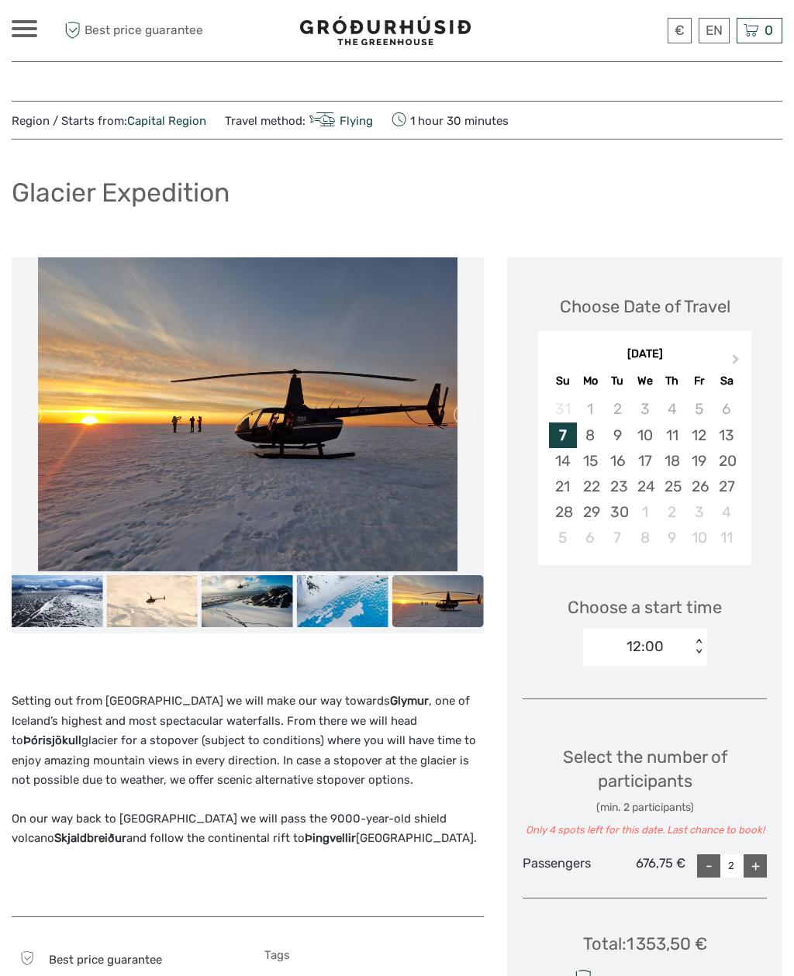
click at [93, 593] on img at bounding box center [56, 600] width 91 height 51
